Goal: Transaction & Acquisition: Purchase product/service

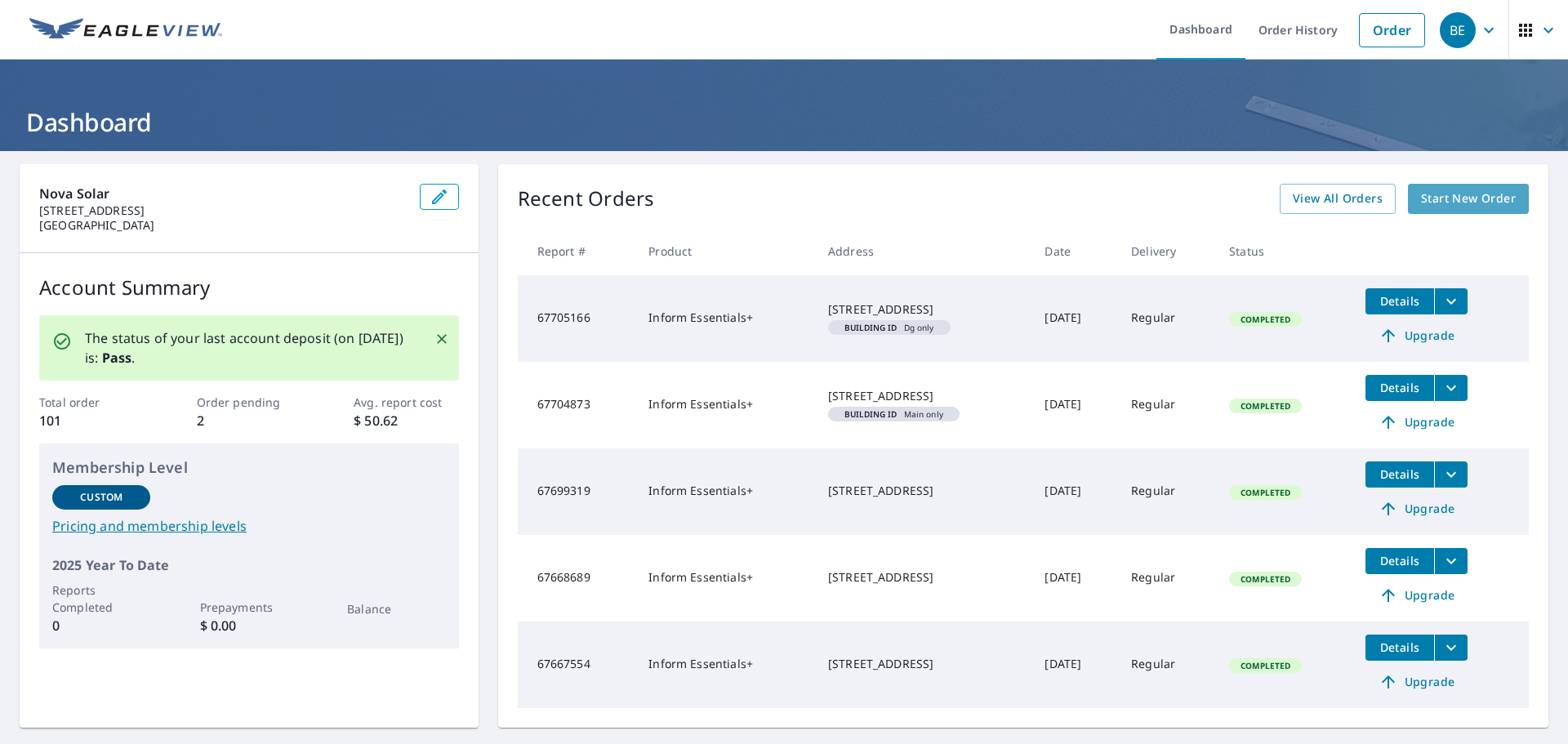
click at [1458, 188] on link "Start New Order" at bounding box center [1468, 199] width 121 height 30
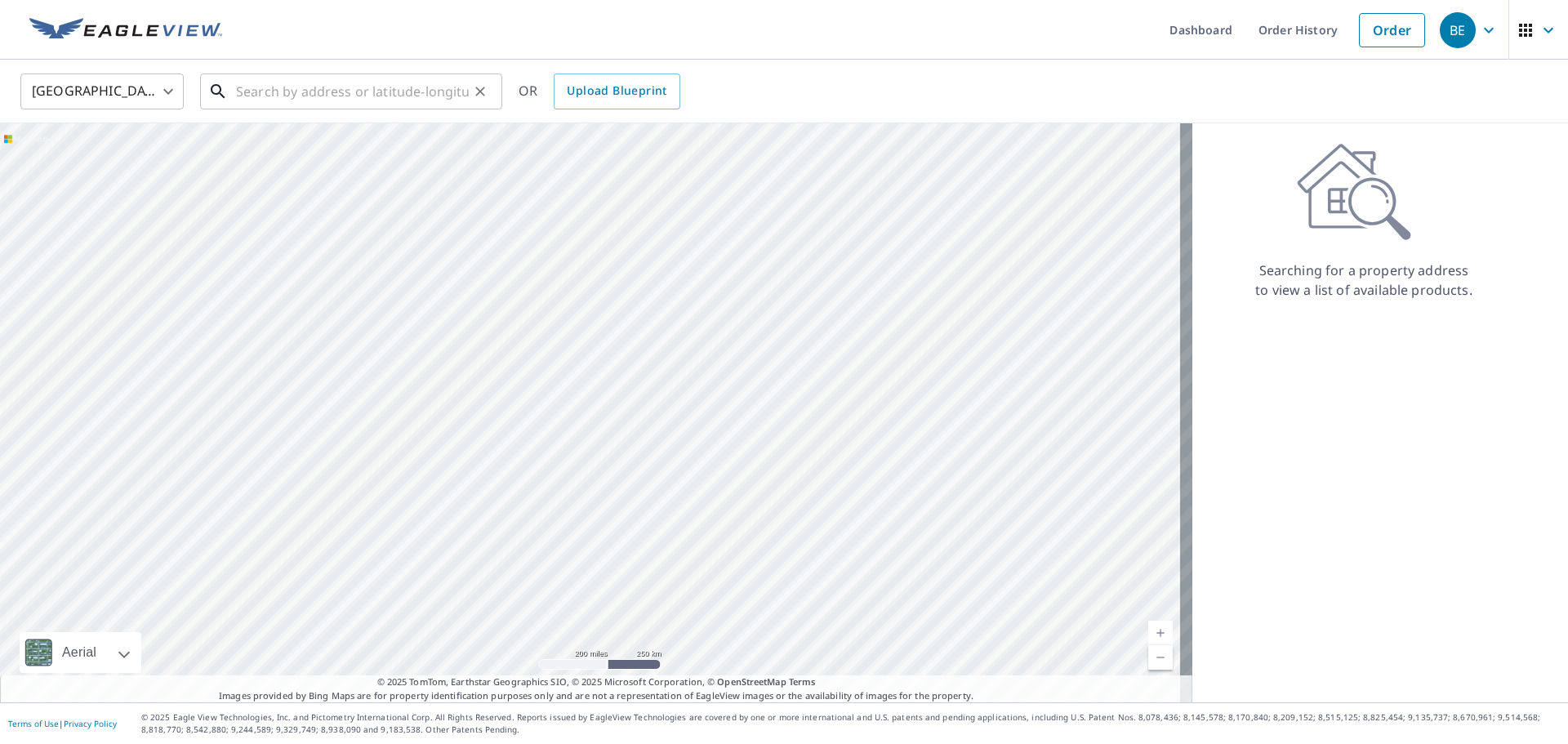
click at [312, 94] on input "text" at bounding box center [352, 91] width 233 height 46
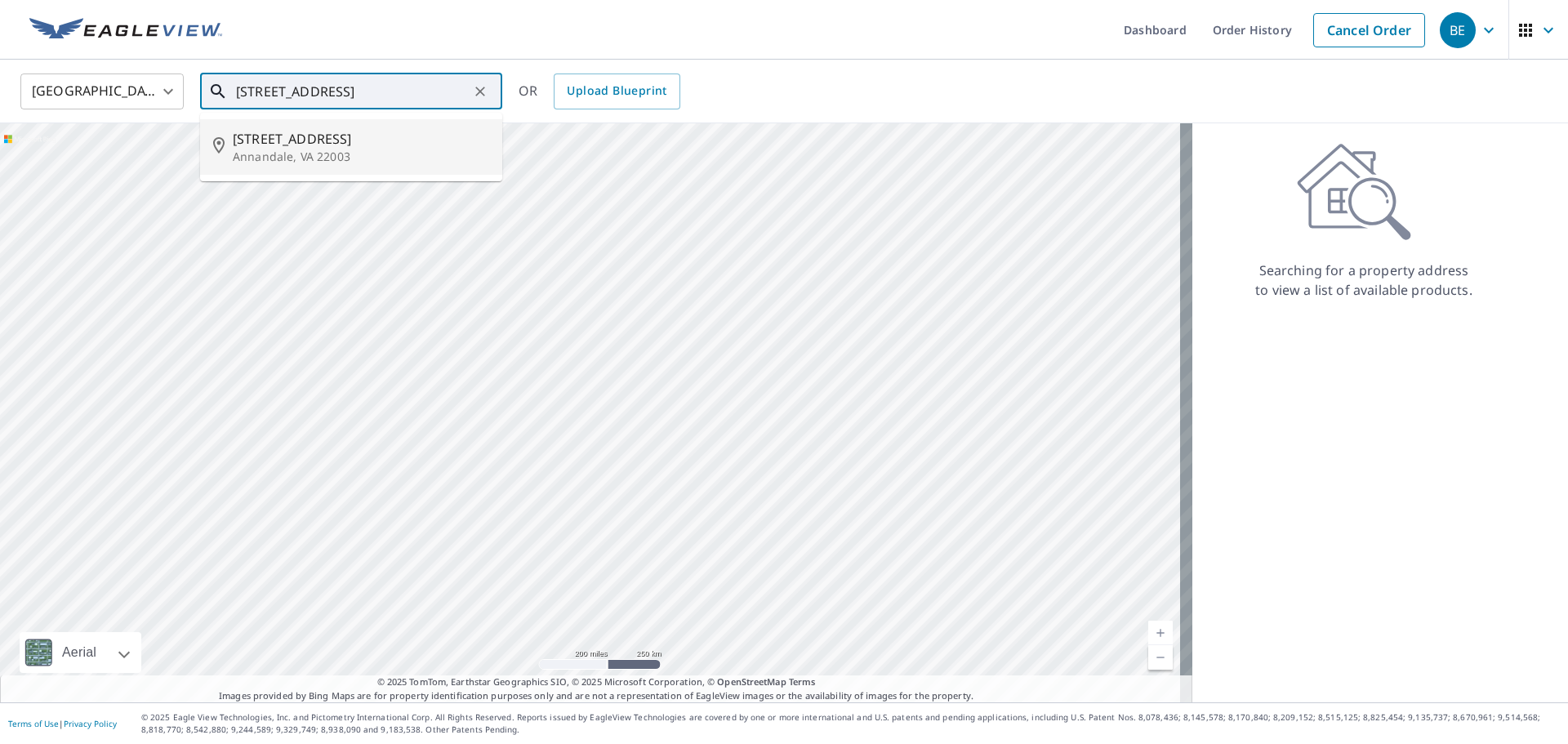
click at [343, 155] on p "Annandale, VA 22003" at bounding box center [360, 156] width 256 height 16
type input "[STREET_ADDRESS][PERSON_NAME]"
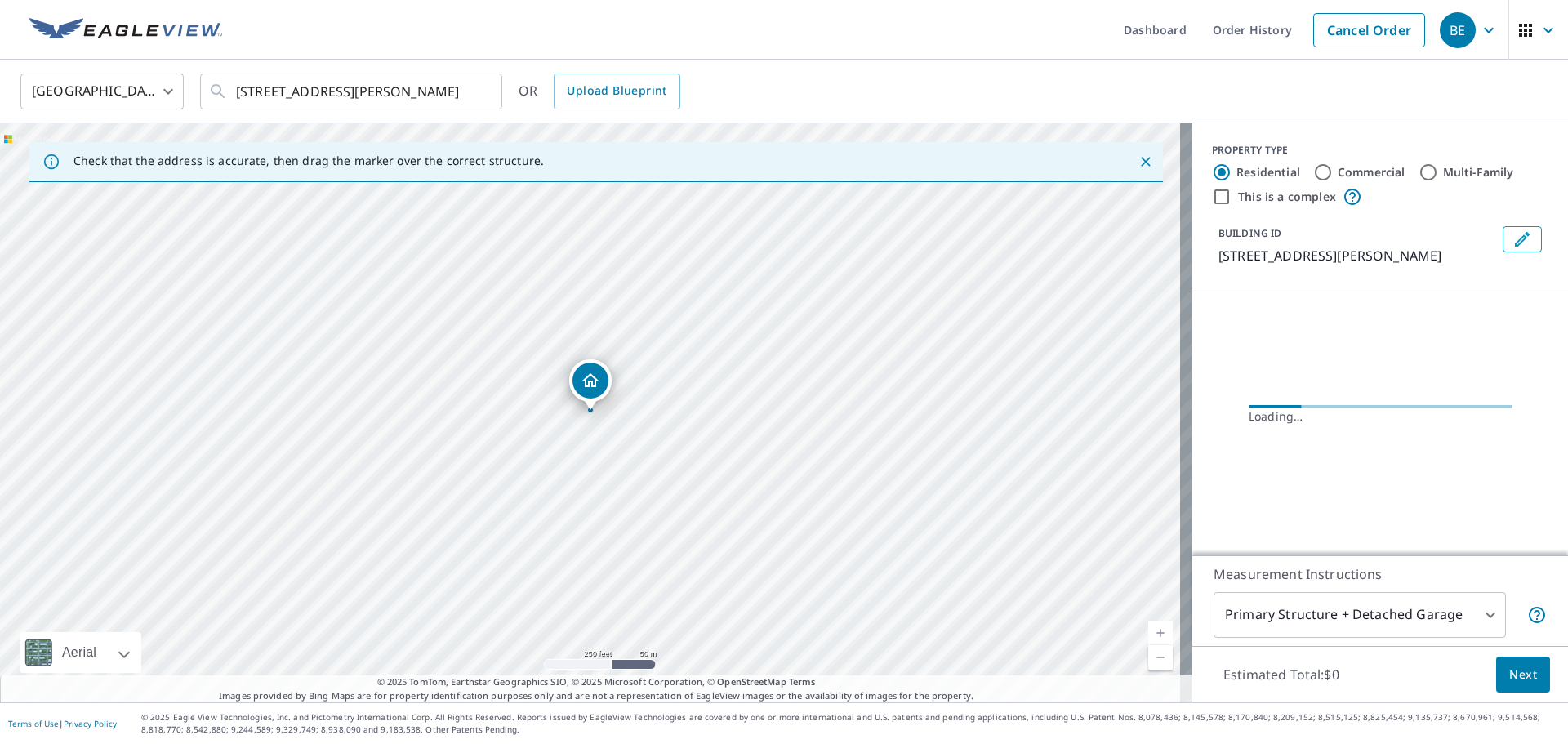
click at [1399, 611] on body "BE BE Dashboard Order History Cancel Order BE [GEOGRAPHIC_DATA] [GEOGRAPHIC_DAT…" at bounding box center [784, 372] width 1568 height 744
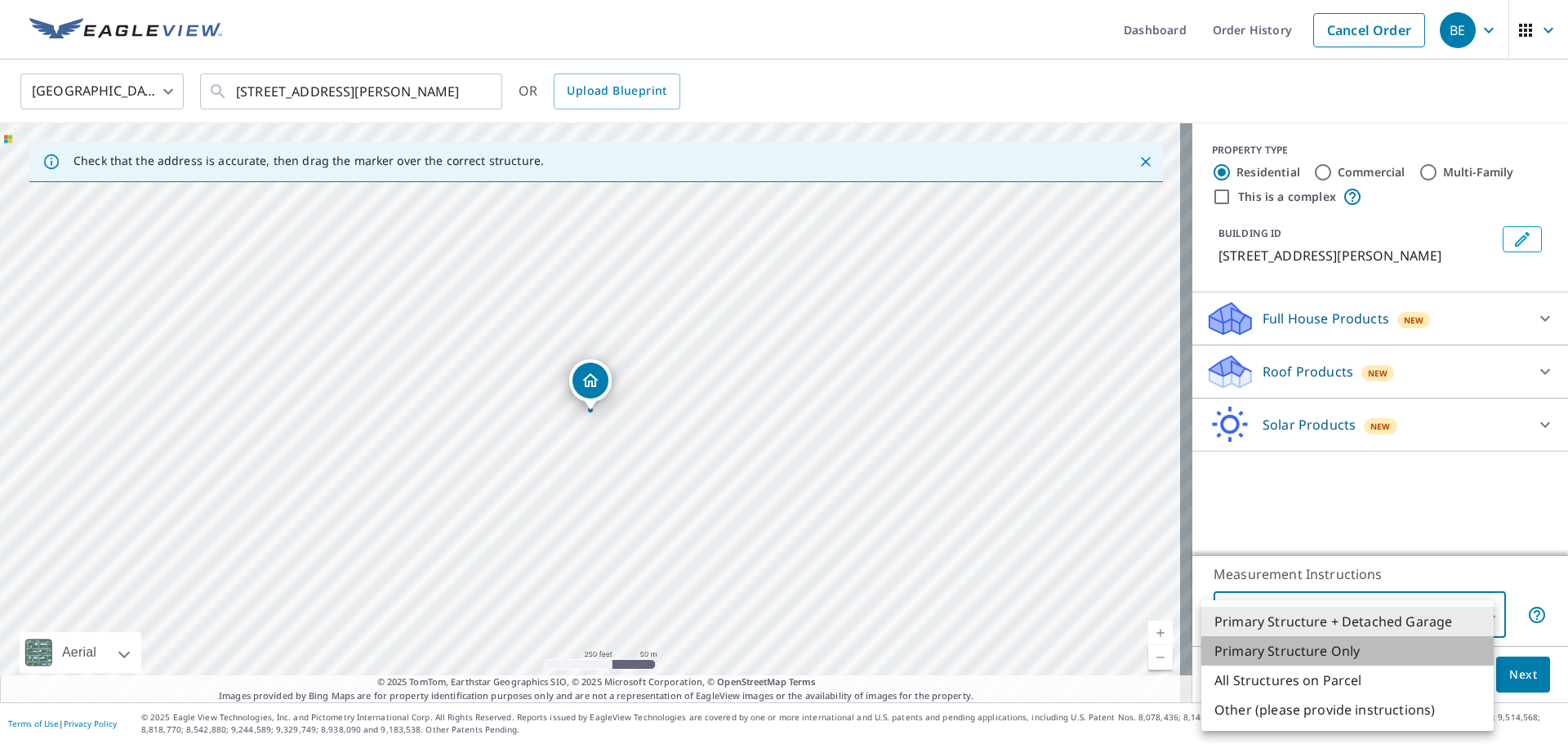
click at [1372, 648] on li "Primary Structure Only" at bounding box center [1347, 650] width 293 height 30
type input "2"
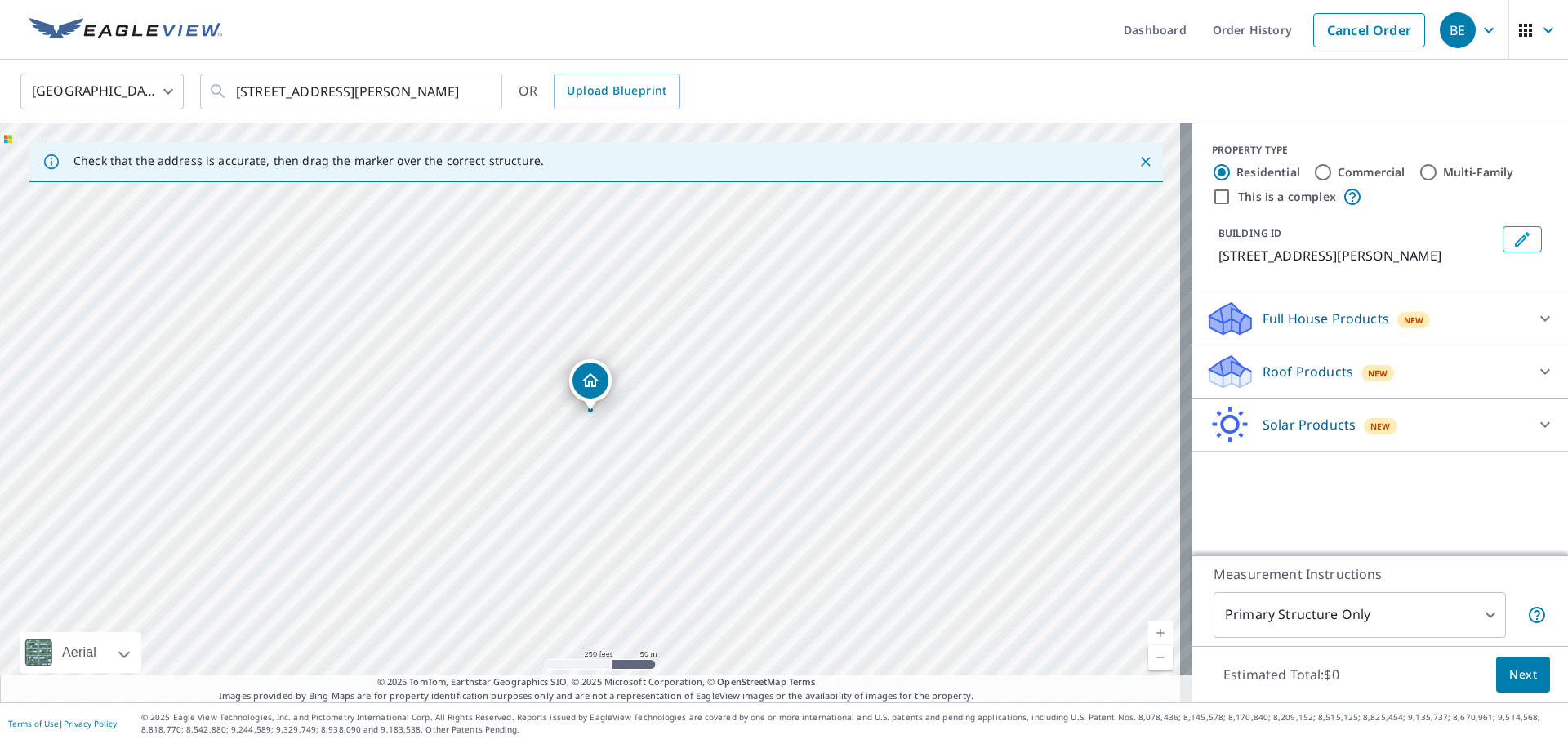
click at [1374, 423] on span "New" at bounding box center [1380, 425] width 20 height 13
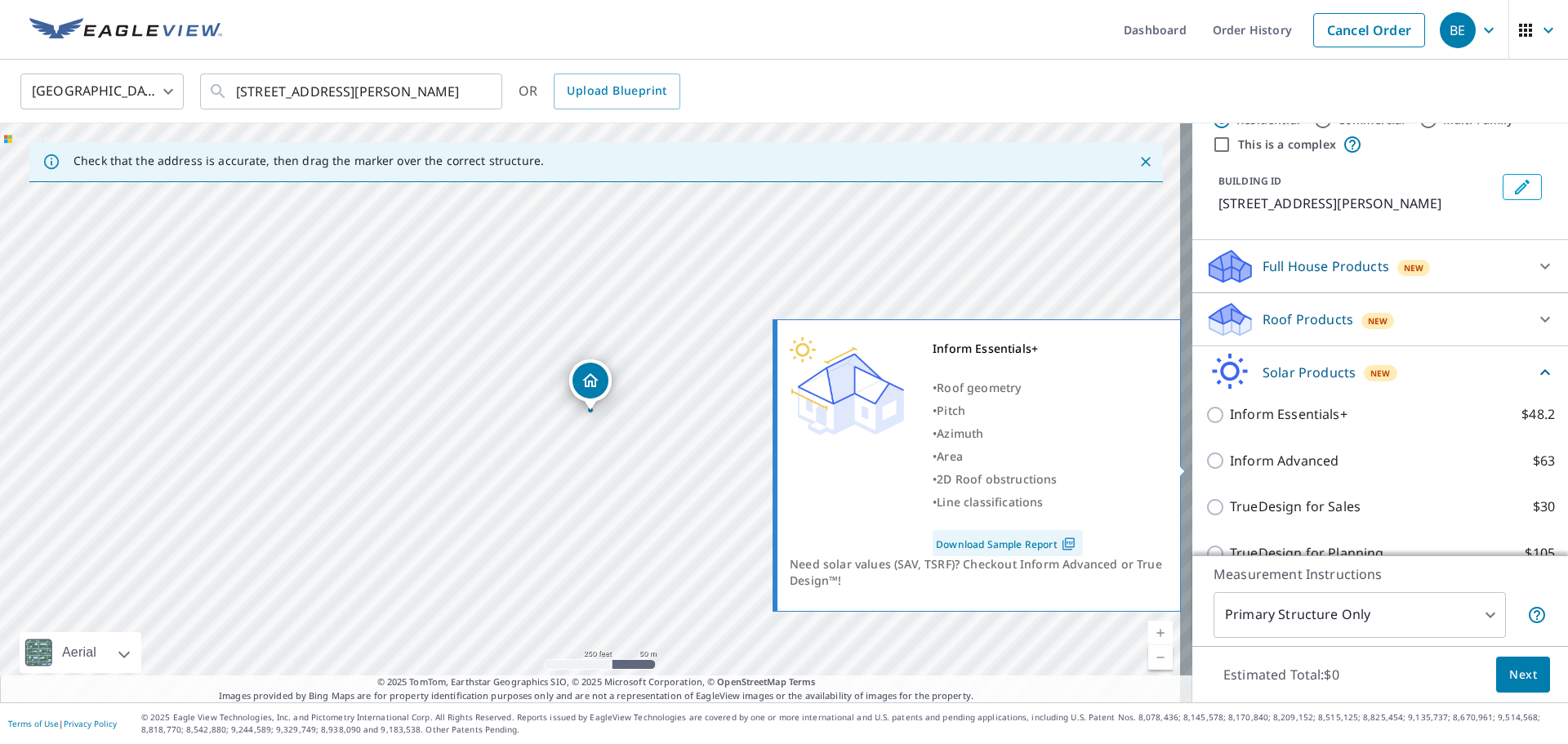
scroll to position [81, 0]
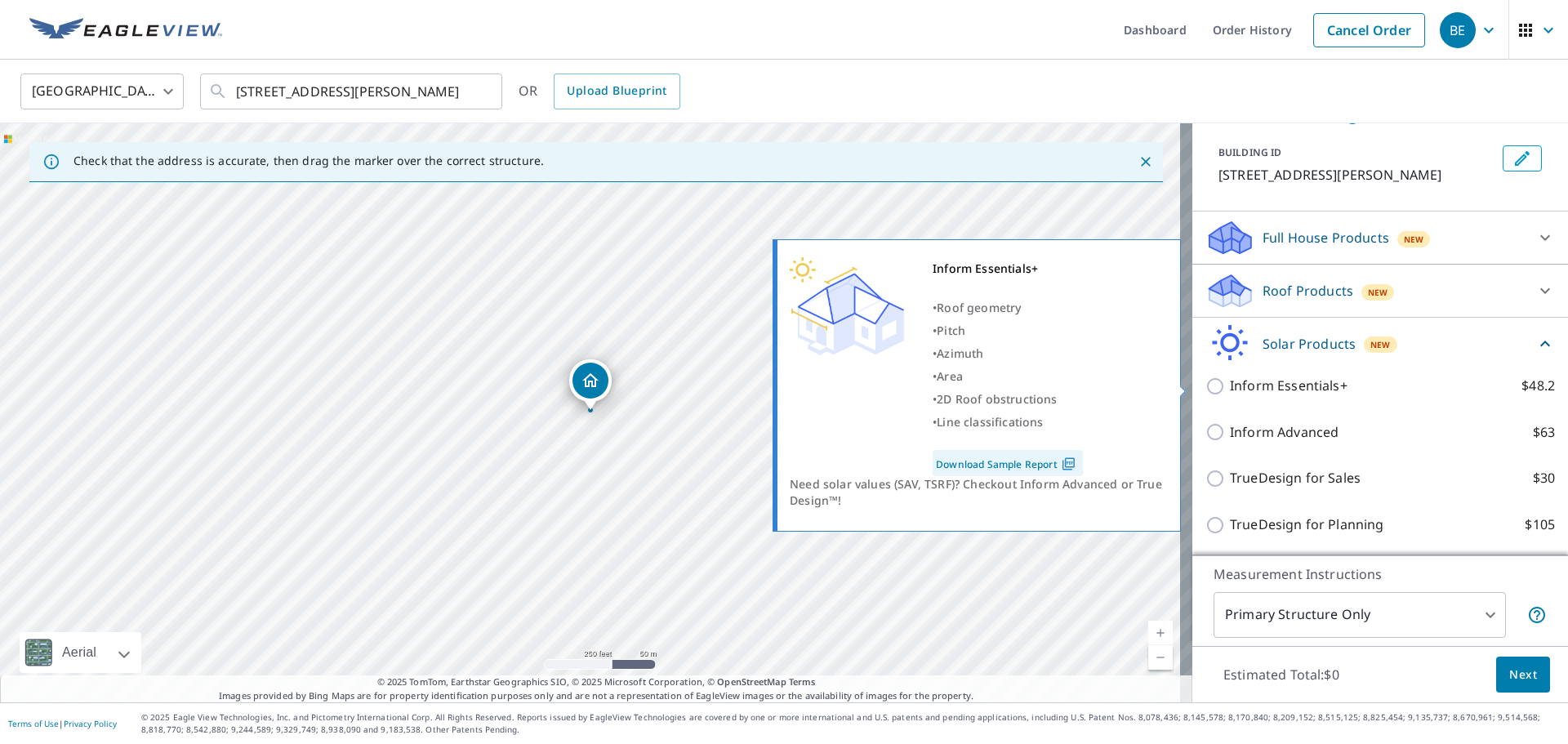
click at [1205, 384] on input "Inform Essentials+ $48.2" at bounding box center [1217, 386] width 25 height 19
checkbox input "true"
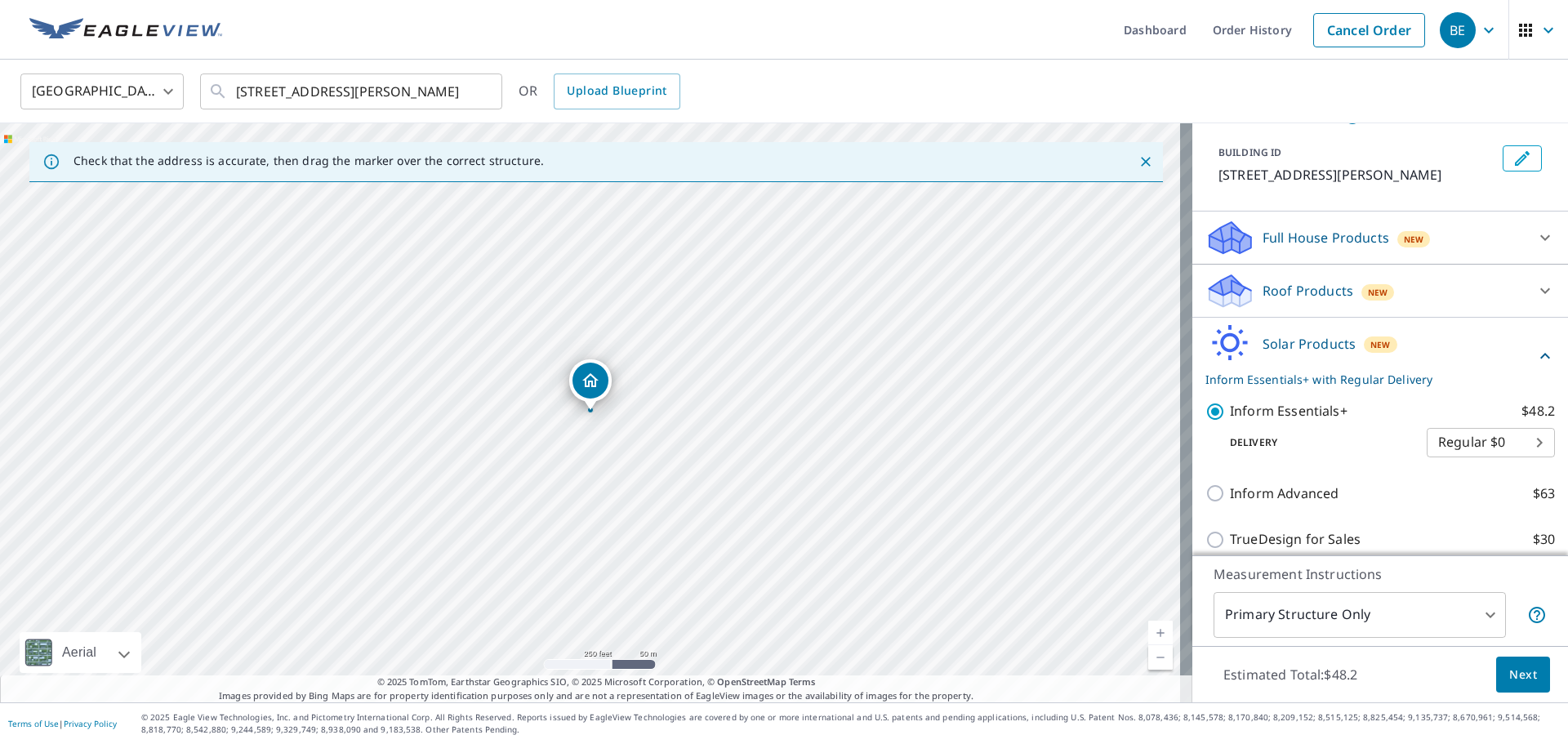
click at [1516, 673] on span "Next" at bounding box center [1522, 675] width 28 height 20
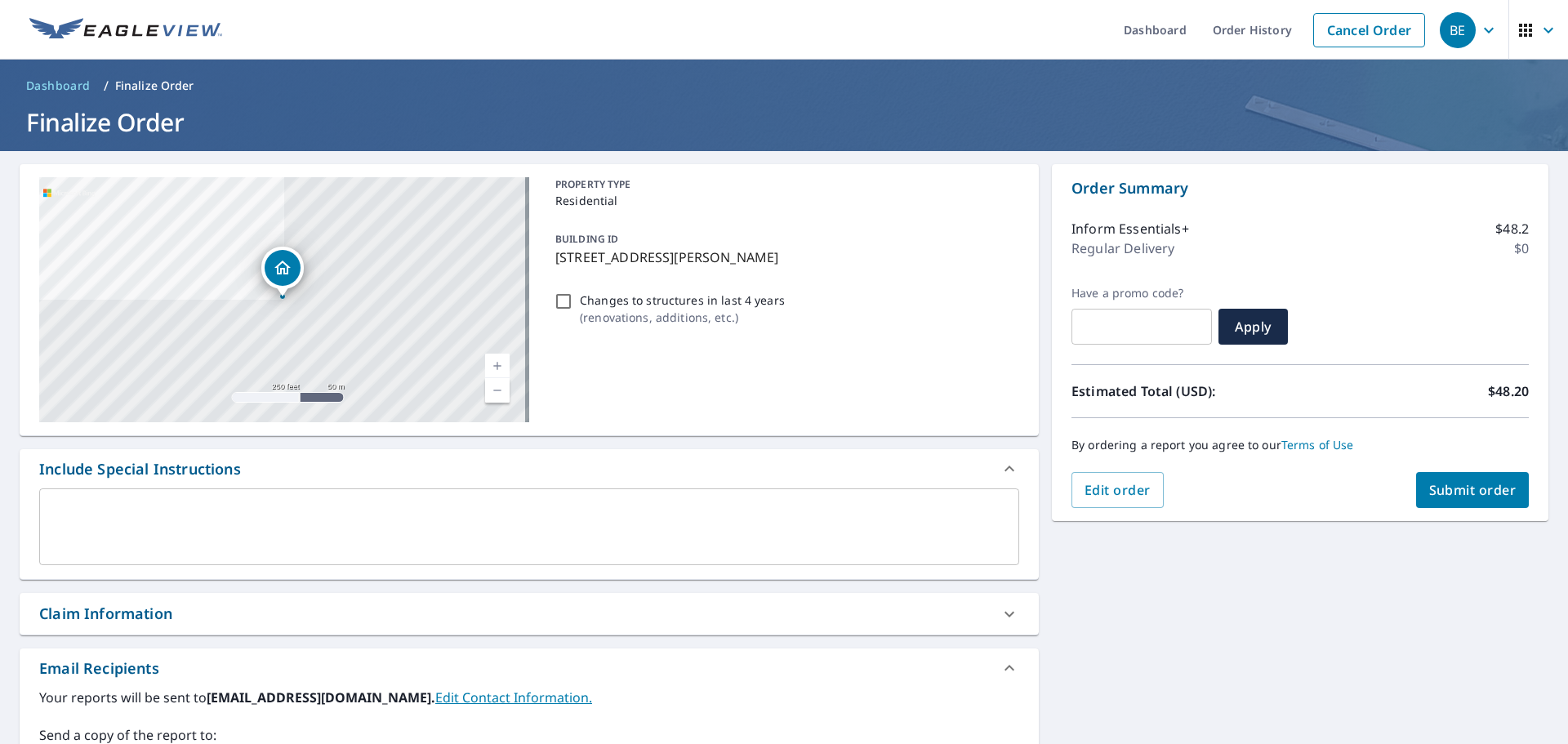
click at [1456, 493] on span "Submit order" at bounding box center [1472, 490] width 87 height 18
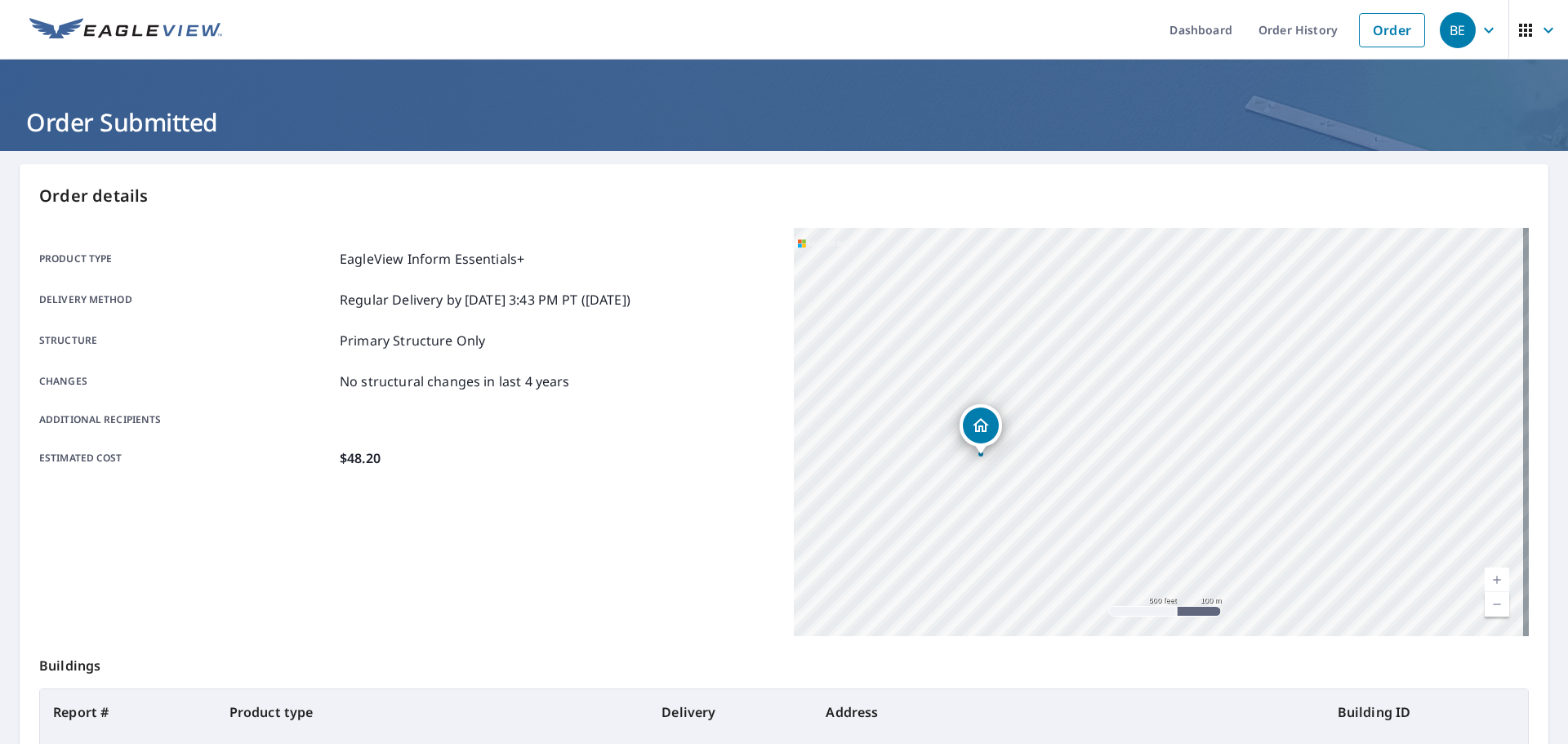
scroll to position [217, 0]
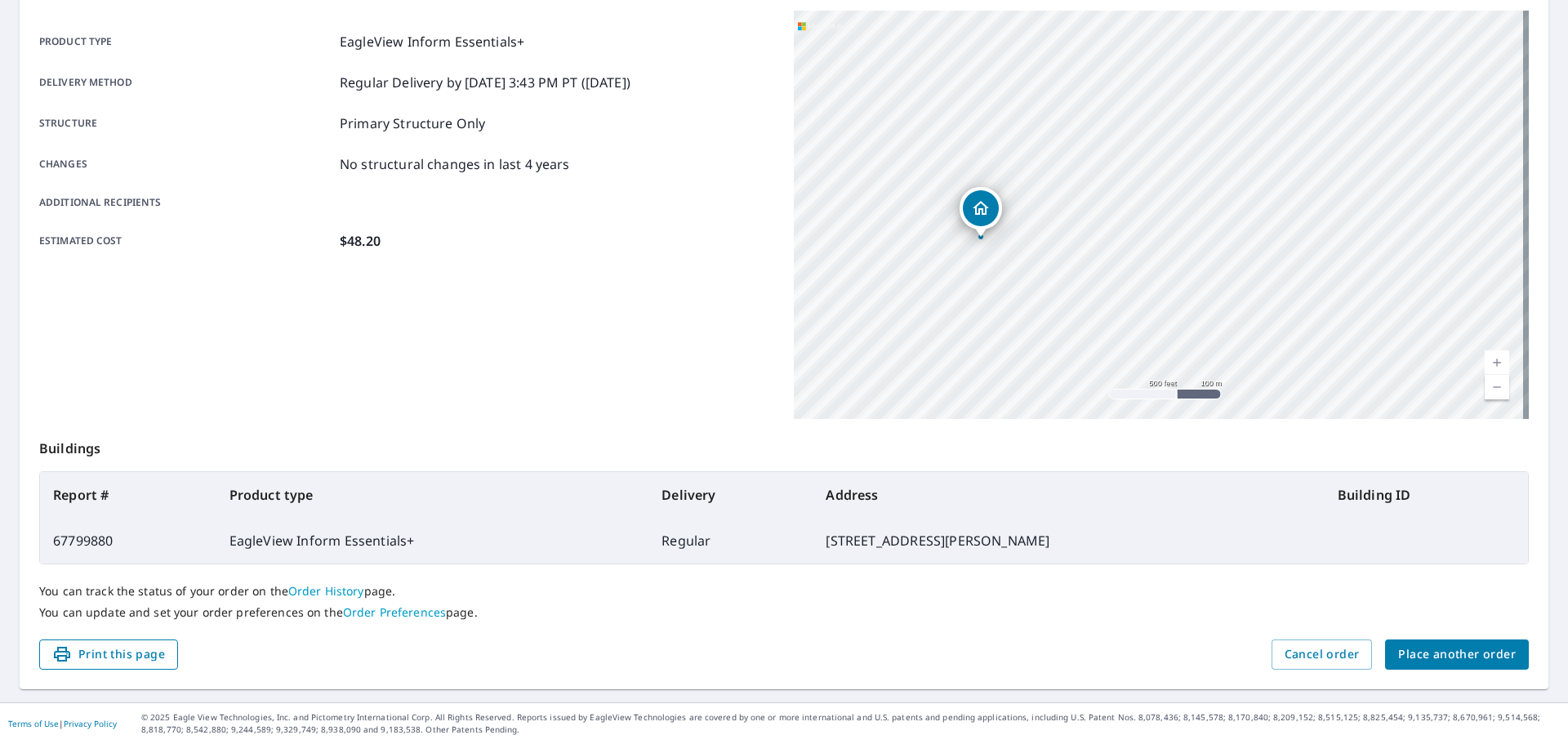
click at [157, 660] on span "Print this page" at bounding box center [108, 654] width 112 height 20
